Goal: Task Accomplishment & Management: Manage account settings

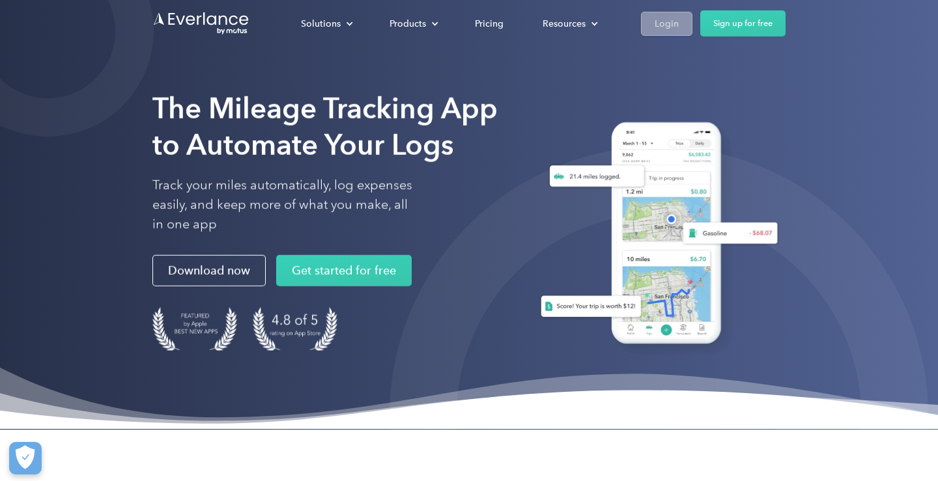
click at [665, 21] on div "Login" at bounding box center [666, 24] width 24 height 16
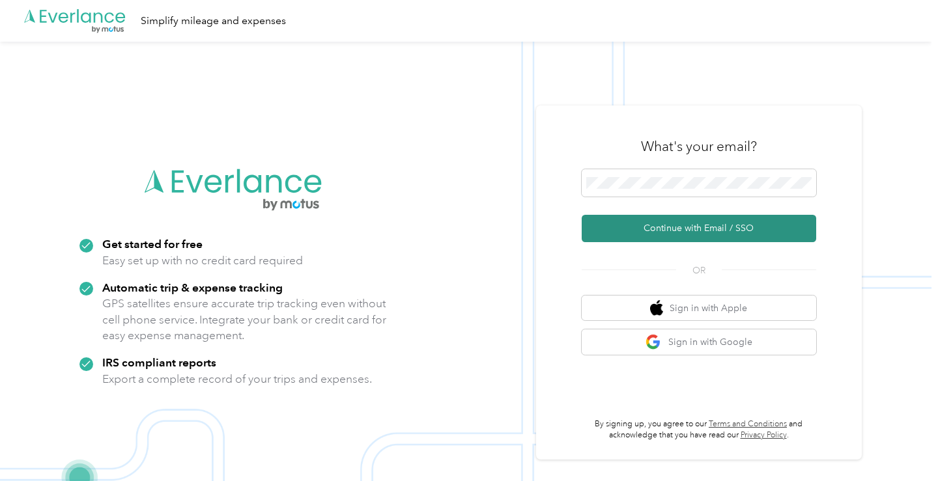
click at [679, 228] on button "Continue with Email / SSO" at bounding box center [699, 228] width 234 height 27
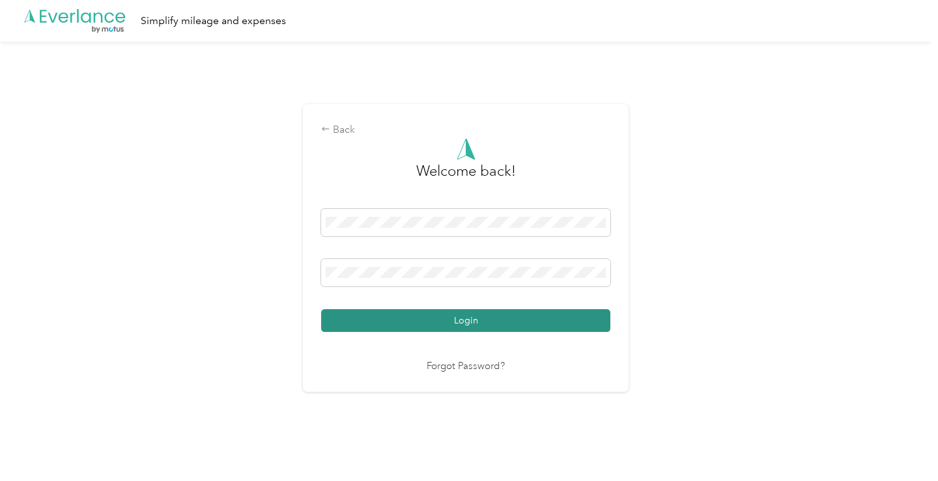
click at [508, 325] on button "Login" at bounding box center [465, 320] width 289 height 23
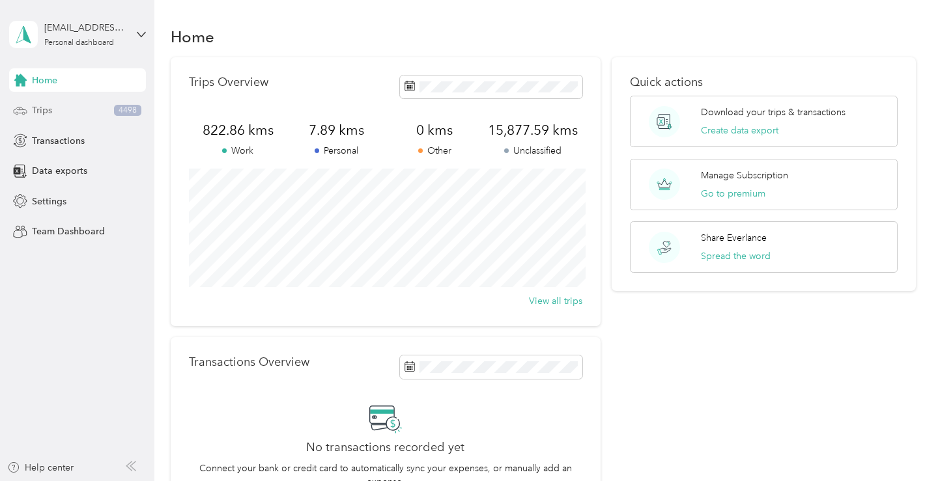
click at [64, 109] on div "Trips 4498" at bounding box center [77, 110] width 137 height 23
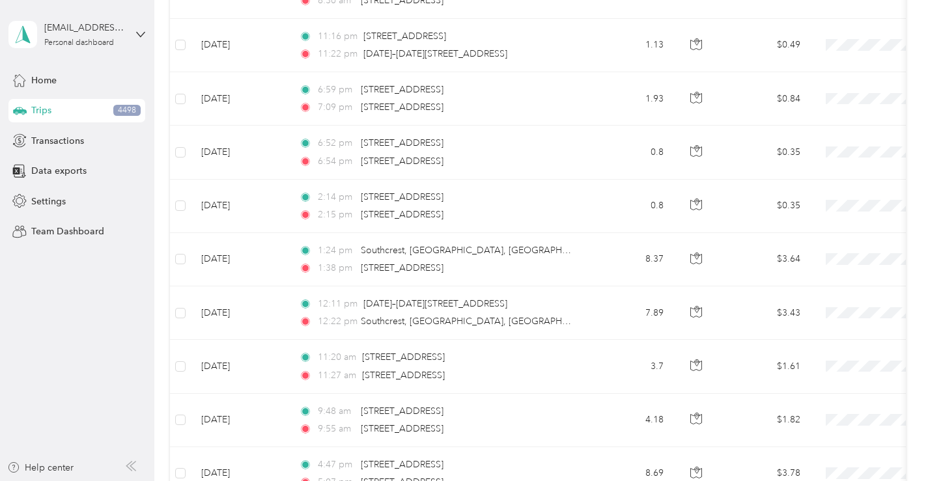
scroll to position [1303, 0]
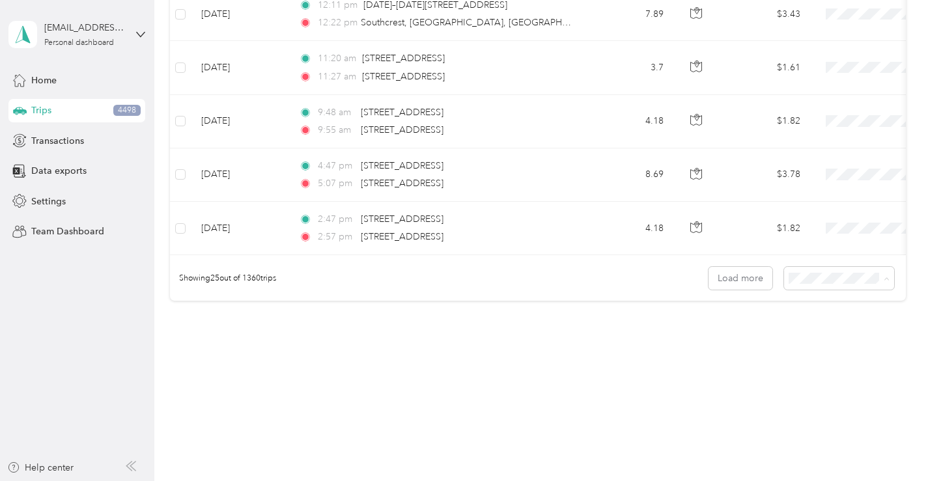
click at [821, 343] on span "100 per load" at bounding box center [826, 348] width 53 height 11
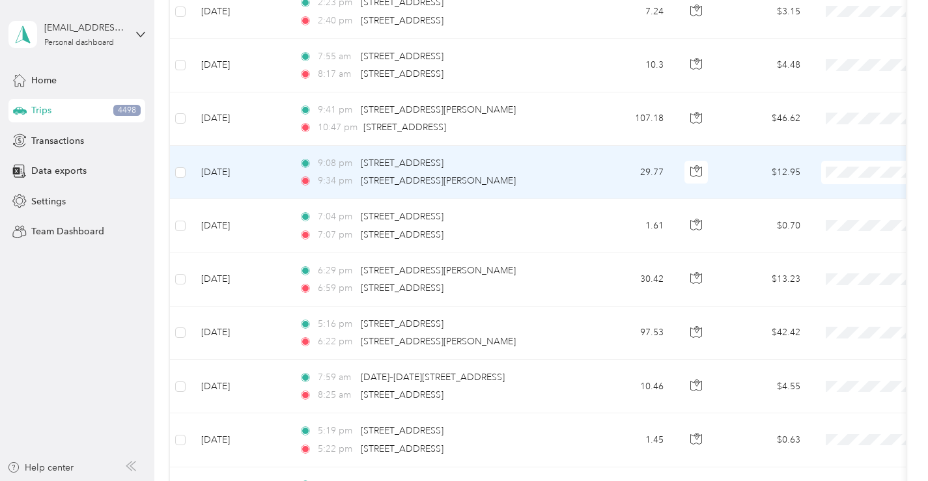
scroll to position [1573, 0]
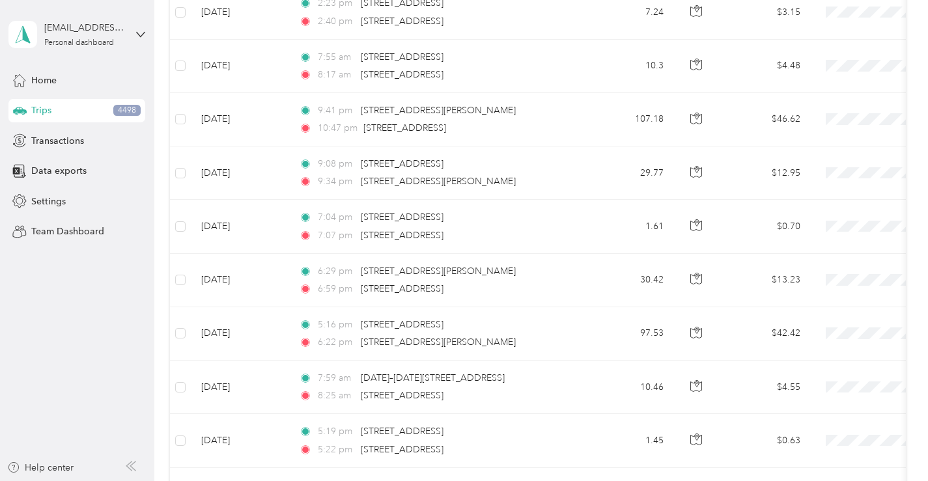
click at [121, 336] on aside "contact@brettgundlock.com Personal dashboard Home Trips 4498 Transactions Data …" at bounding box center [77, 240] width 154 height 481
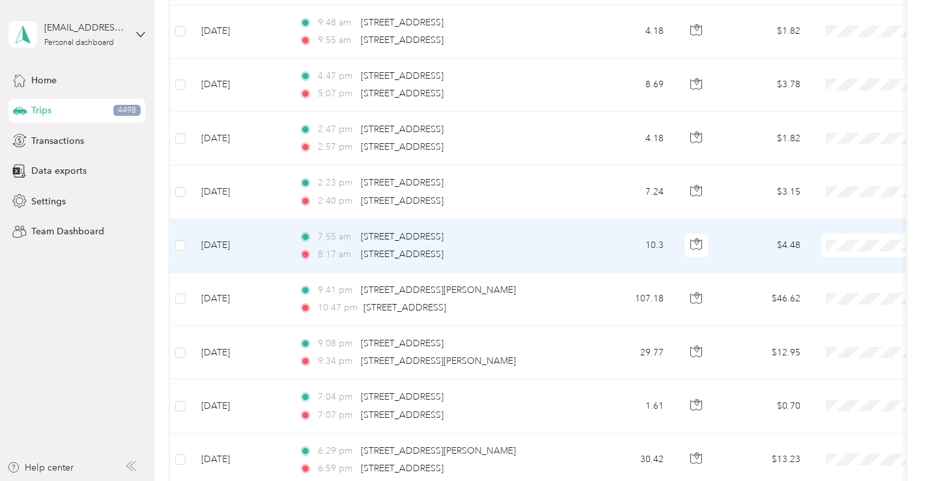
scroll to position [1390, 0]
